Goal: Information Seeking & Learning: Learn about a topic

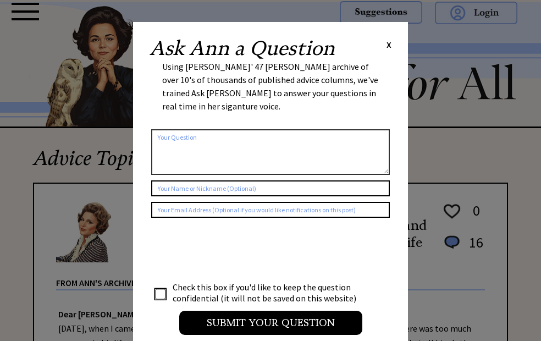
click at [388, 45] on span "X" at bounding box center [388, 44] width 5 height 11
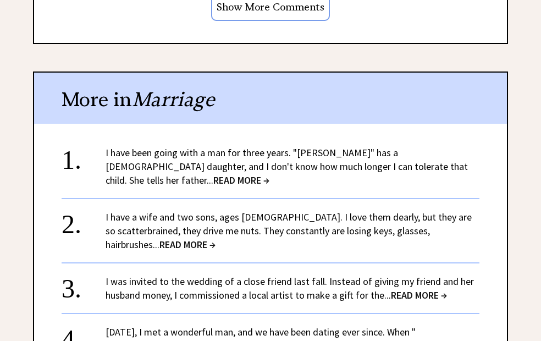
scroll to position [1062, 0]
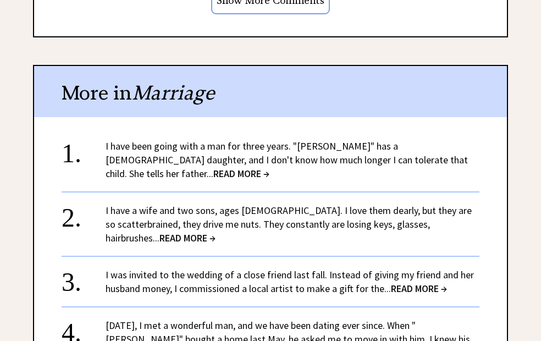
click at [232, 154] on link "I have been going with a man for three years. "Jerome" has a 5-year-old daughte…" at bounding box center [287, 160] width 362 height 40
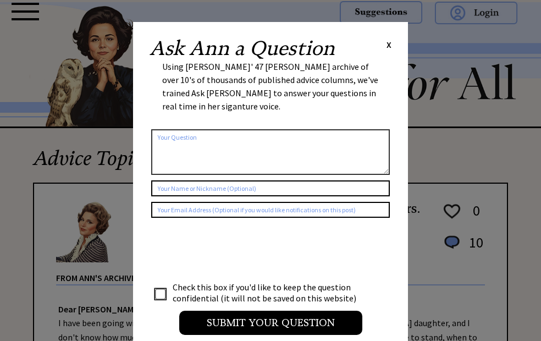
click at [393, 44] on div "Ask [PERSON_NAME] a Question X Using [PERSON_NAME]' 47 [PERSON_NAME] archive of…" at bounding box center [270, 192] width 275 height 340
click at [387, 46] on span "X" at bounding box center [388, 44] width 5 height 11
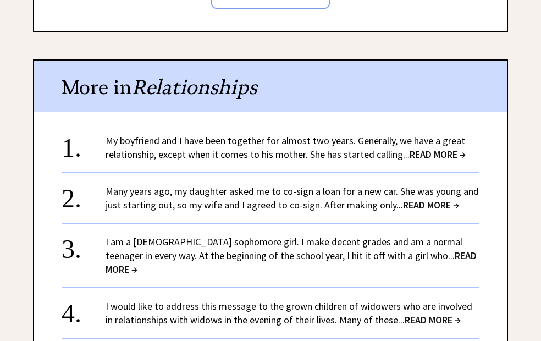
scroll to position [952, 0]
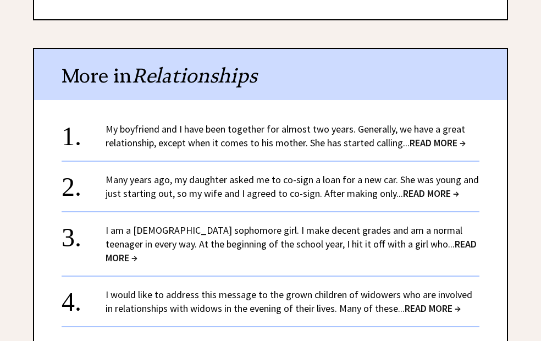
click at [241, 176] on link "Many years ago, my daughter asked me to co-sign a loan for a new car. She was y…" at bounding box center [292, 186] width 373 height 26
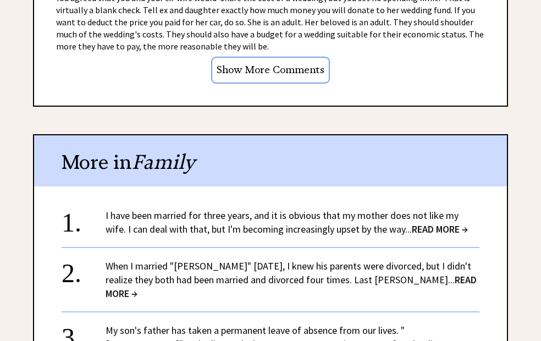
scroll to position [1031, 0]
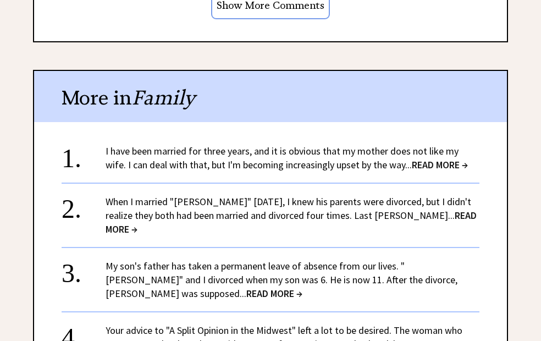
click at [253, 270] on link "My son's father has taken a permanent leave of absence from our lives. "Arthur"…" at bounding box center [282, 279] width 352 height 40
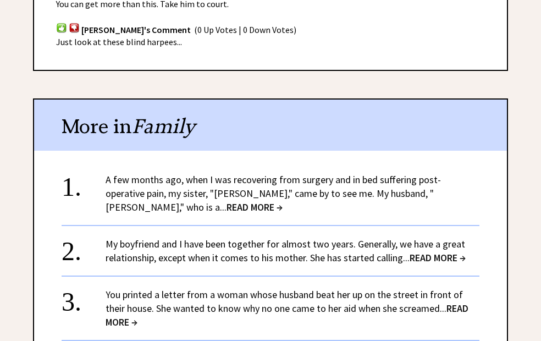
scroll to position [914, 0]
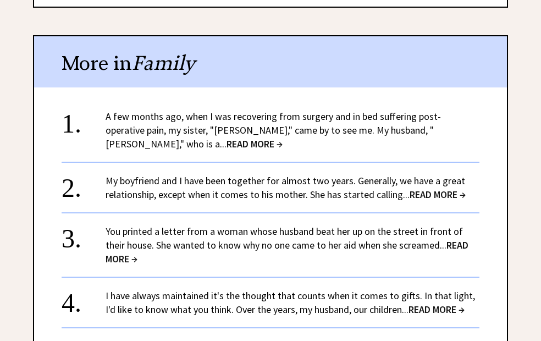
click at [256, 123] on link "A few months ago, when I was recovering from surgery and in bed suffering post-…" at bounding box center [273, 130] width 335 height 40
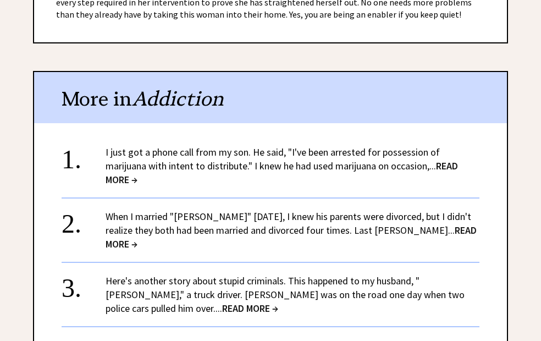
scroll to position [869, 0]
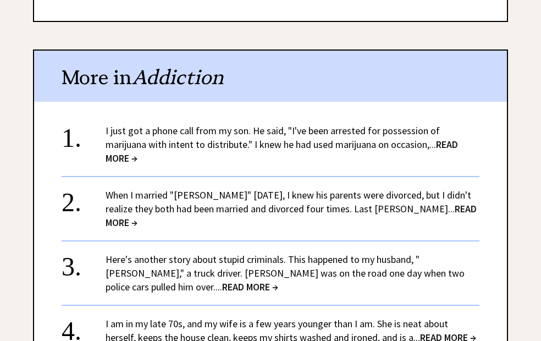
click at [228, 124] on link "I just got a phone call from my son. He said, "I've been arrested for possessio…" at bounding box center [282, 144] width 352 height 40
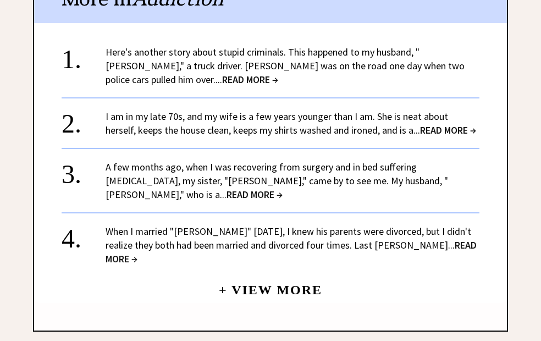
scroll to position [1333, 0]
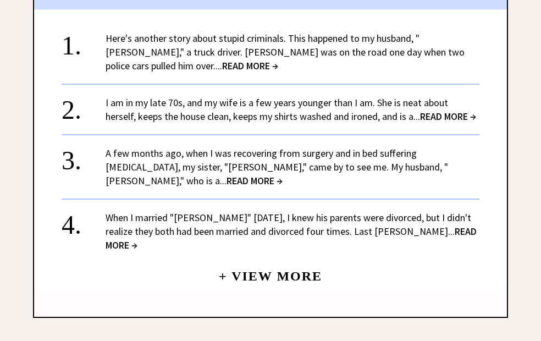
click at [274, 211] on link "When I married "Glenn" eight years ago, I knew his parents were divorced, but I…" at bounding box center [291, 231] width 371 height 40
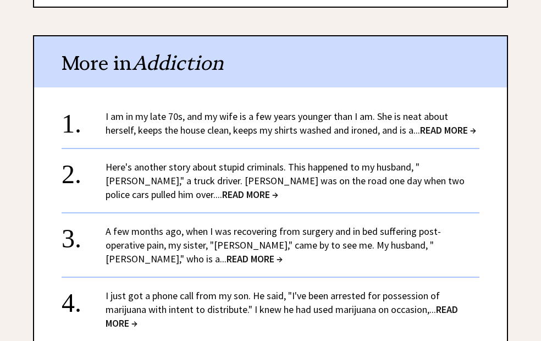
scroll to position [1045, 0]
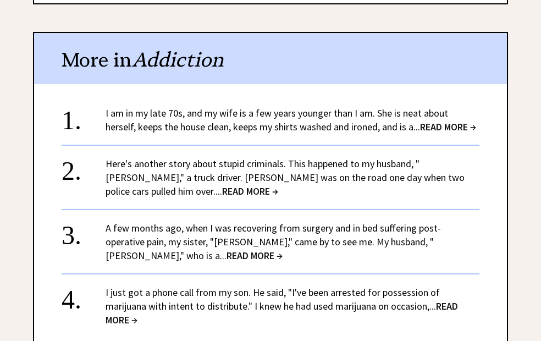
click at [280, 119] on div "I am in my late 70s, and my wife is a few years younger than I am. She is neat …" at bounding box center [293, 119] width 374 height 27
click at [420, 129] on span "READ MORE →" at bounding box center [448, 126] width 56 height 13
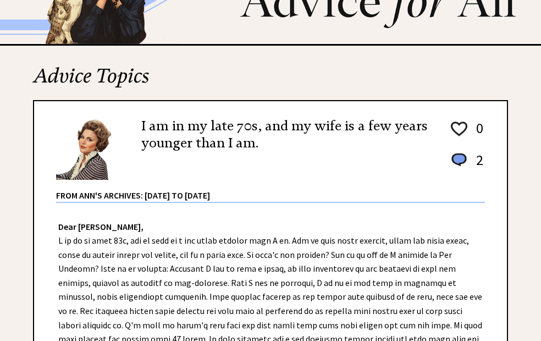
scroll to position [69, 0]
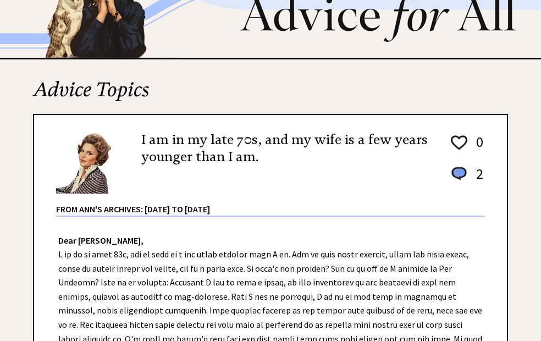
click at [115, 89] on h2 "Advice Topics" at bounding box center [270, 94] width 475 height 37
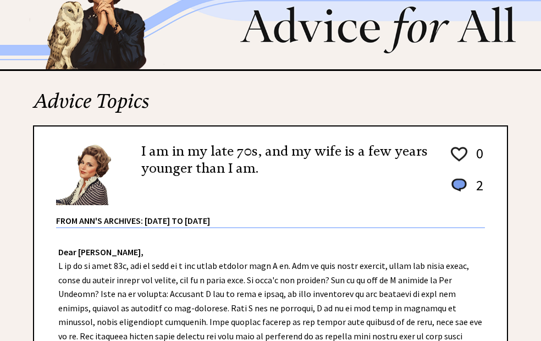
scroll to position [0, 0]
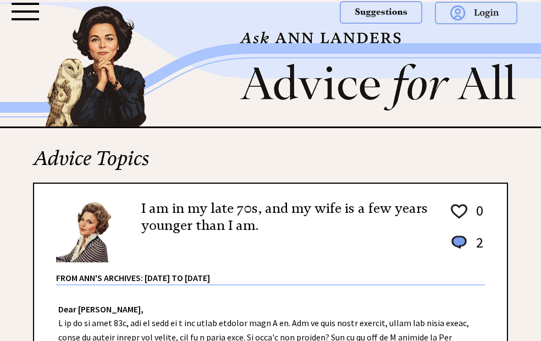
click at [25, 15] on div at bounding box center [25, 12] width 27 height 18
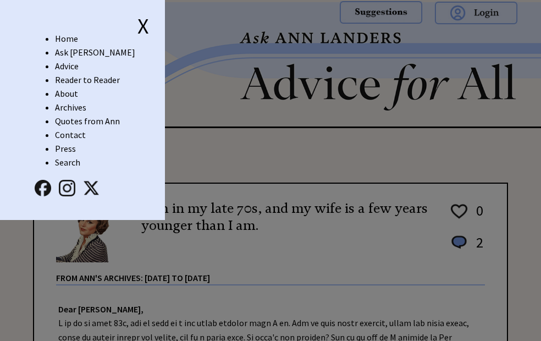
click at [72, 67] on link "Advice" at bounding box center [67, 65] width 24 height 11
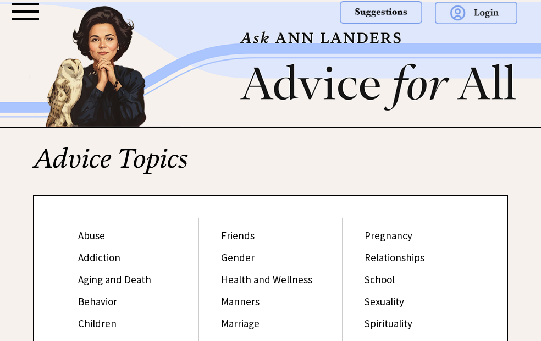
click at [98, 283] on link "Aging and Death" at bounding box center [114, 279] width 73 height 13
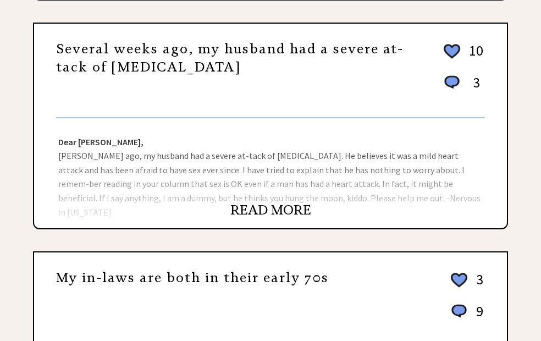
scroll to position [403, 0]
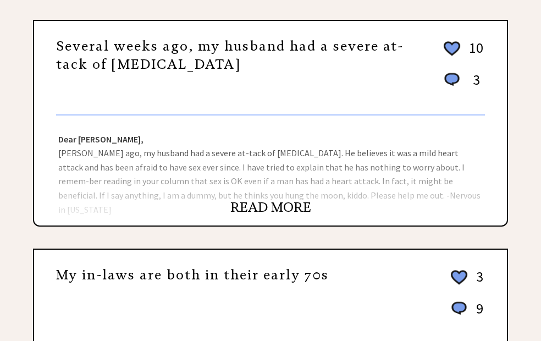
click at [256, 212] on link "READ MORE" at bounding box center [270, 207] width 81 height 16
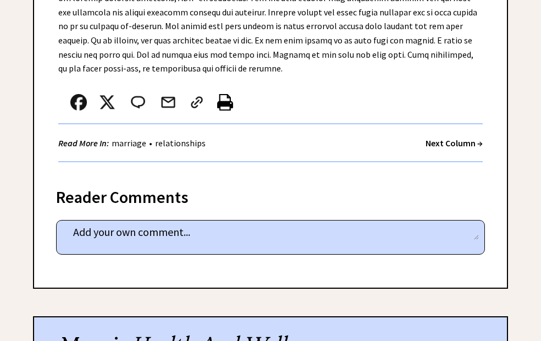
scroll to position [2098, 0]
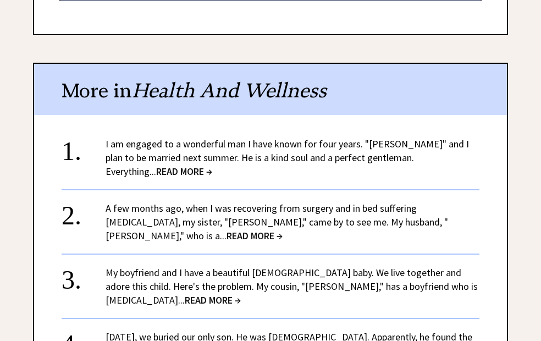
click at [259, 266] on link "My boyfriend and I have a beautiful 9-month-old baby. We live together and ador…" at bounding box center [292, 286] width 372 height 40
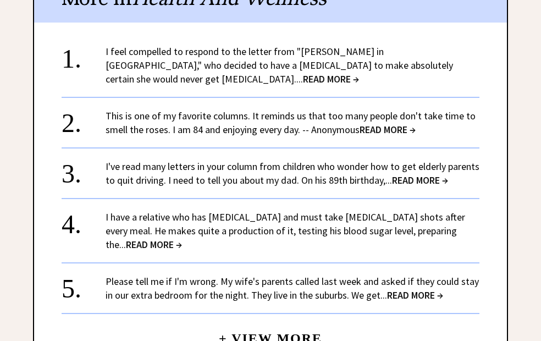
scroll to position [968, 0]
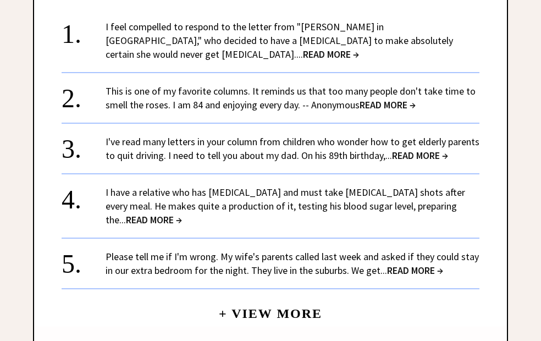
click at [230, 250] on link "Please tell me if I'm wrong. My wife's parents called last week and asked if th…" at bounding box center [292, 263] width 373 height 26
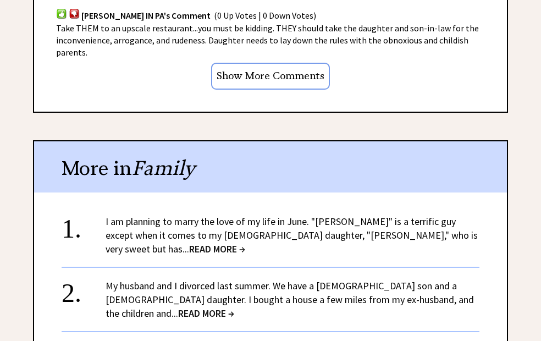
scroll to position [994, 0]
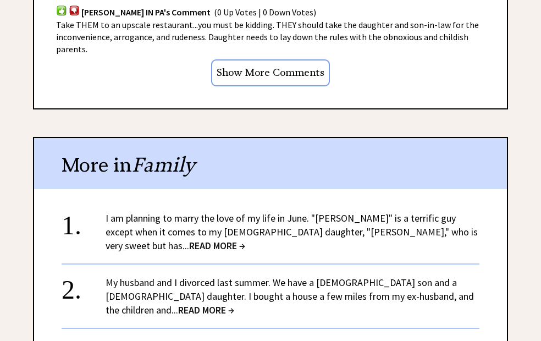
click at [338, 224] on div "I am planning to marry the love of my life in June. "Phillip" is a terrific guy…" at bounding box center [293, 231] width 374 height 41
click at [303, 220] on link "I am planning to marry the love of my life in June. "Phillip" is a terrific guy…" at bounding box center [292, 232] width 372 height 40
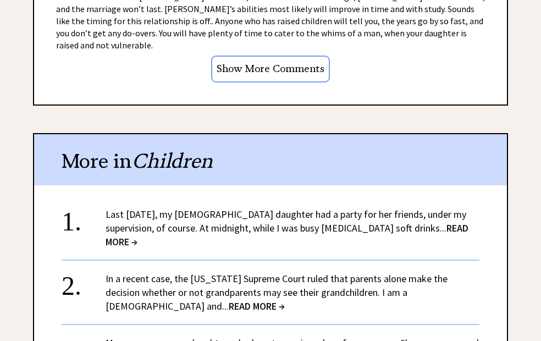
scroll to position [1090, 0]
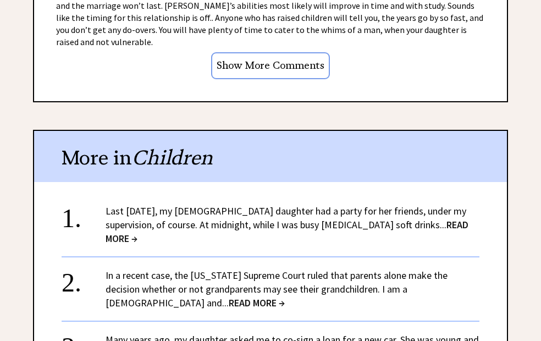
click at [276, 204] on link "Last [DATE], my [DEMOGRAPHIC_DATA] daughter had a party for her friends, under …" at bounding box center [287, 224] width 363 height 40
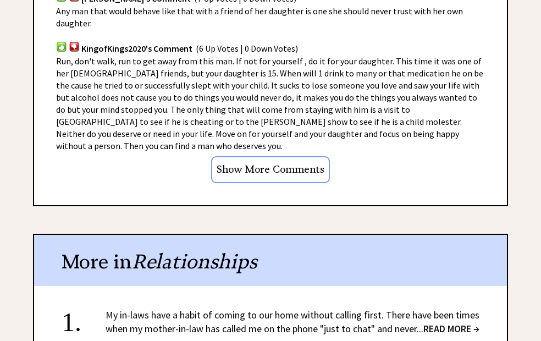
scroll to position [910, 0]
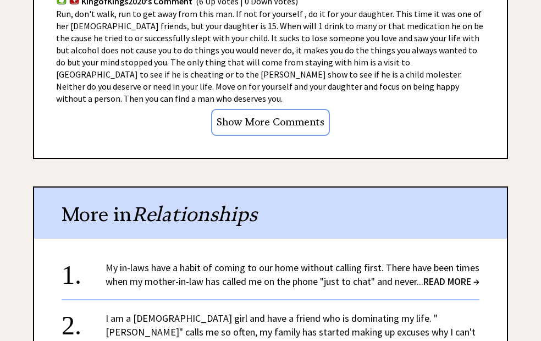
click at [257, 261] on link "My in-laws have a habit of coming to our home without calling first. There have…" at bounding box center [293, 274] width 374 height 26
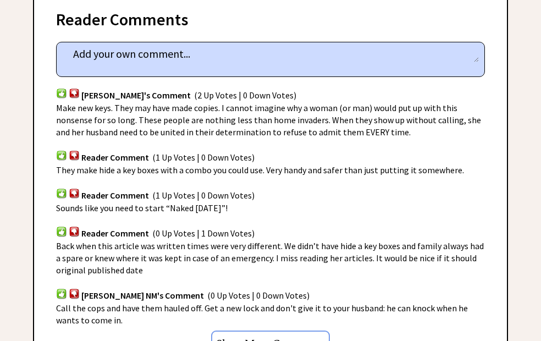
scroll to position [548, 0]
